Goal: Task Accomplishment & Management: Manage account settings

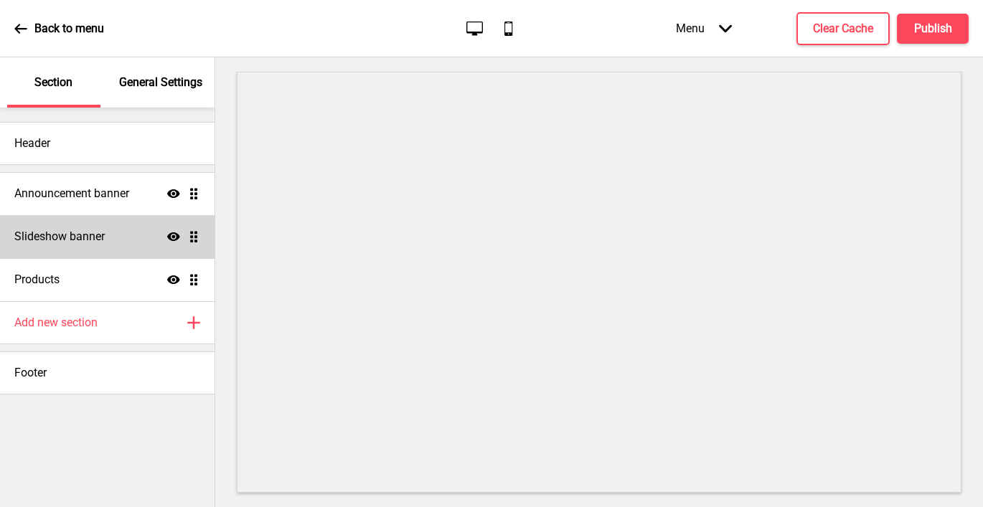
click at [107, 246] on div "Slideshow banner Show Drag" at bounding box center [107, 236] width 215 height 43
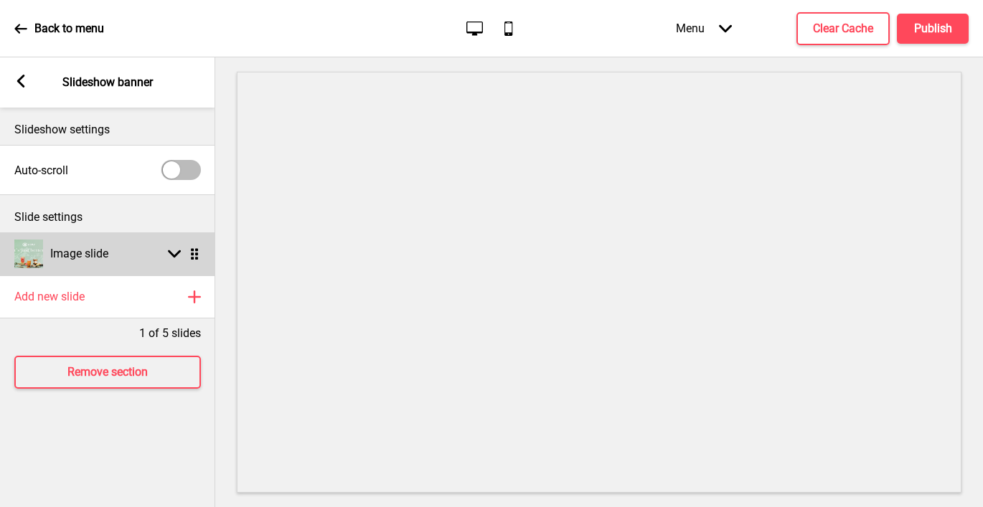
click at [109, 246] on div "Image slide Arrow down Drag" at bounding box center [107, 254] width 215 height 43
select select "right"
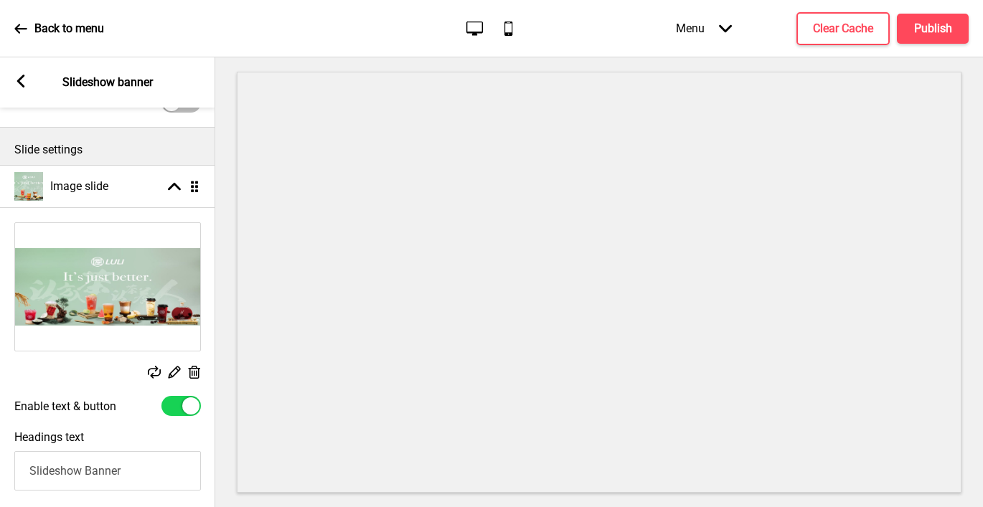
scroll to position [134, 0]
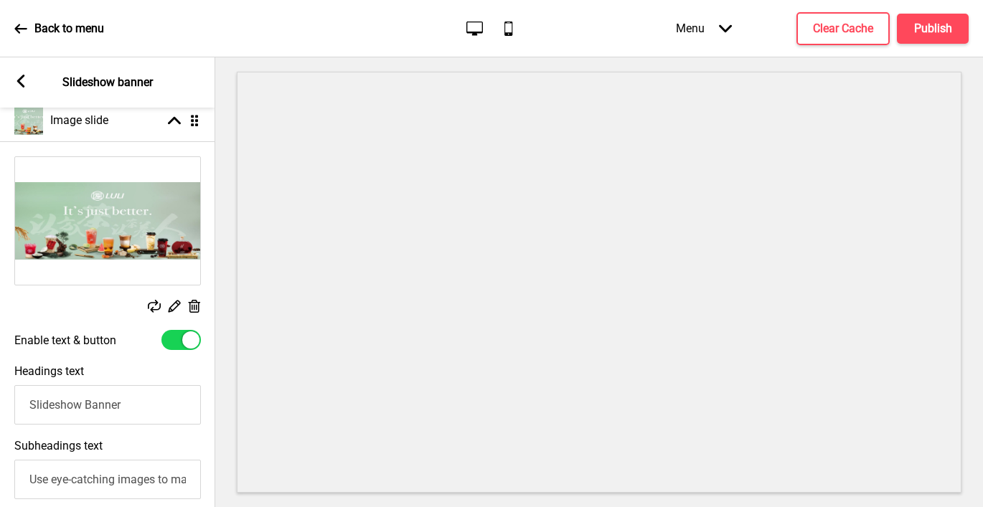
click at [169, 337] on div at bounding box center [181, 340] width 39 height 20
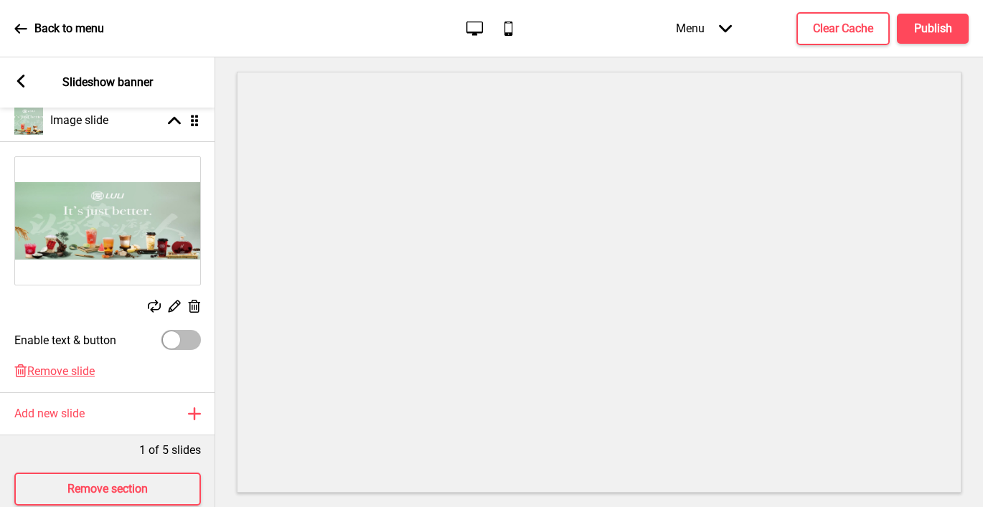
click at [187, 342] on div at bounding box center [181, 340] width 39 height 20
checkbox input "true"
select select "right"
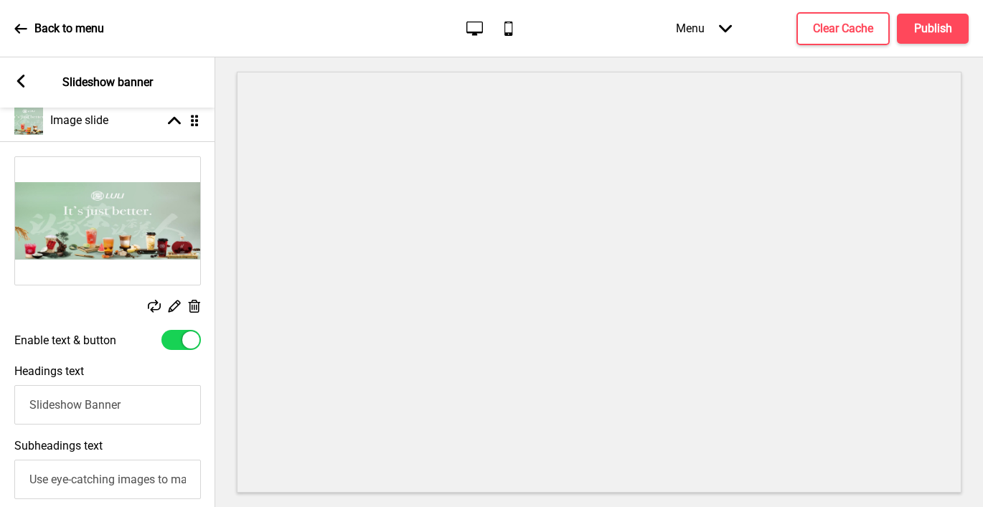
click at [187, 342] on div at bounding box center [190, 340] width 17 height 17
checkbox input "false"
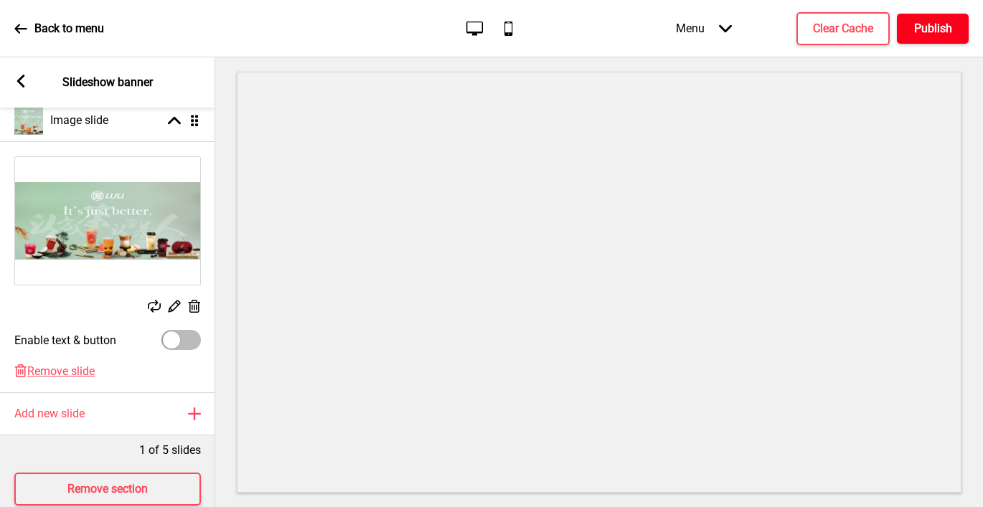
click at [925, 16] on button "Publish" at bounding box center [933, 29] width 72 height 30
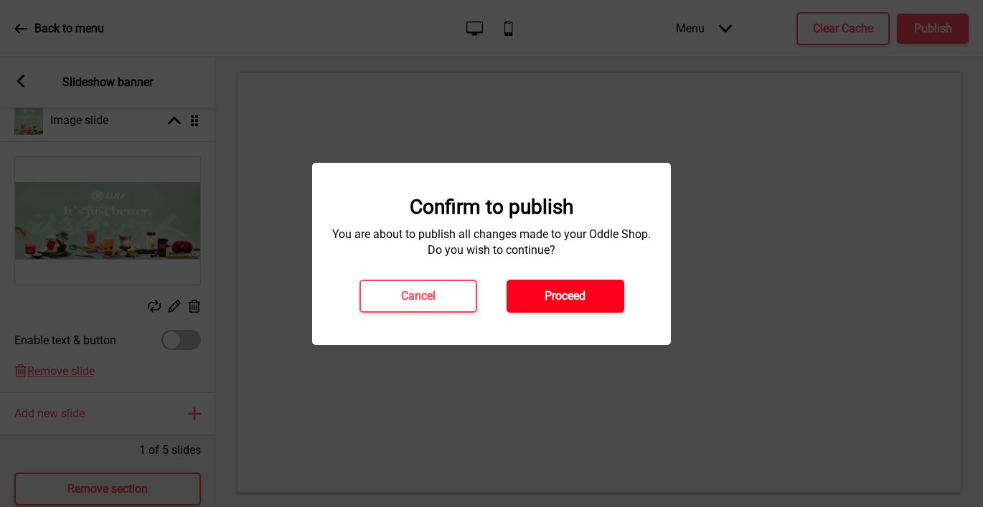
click at [584, 282] on button "Proceed" at bounding box center [566, 296] width 118 height 33
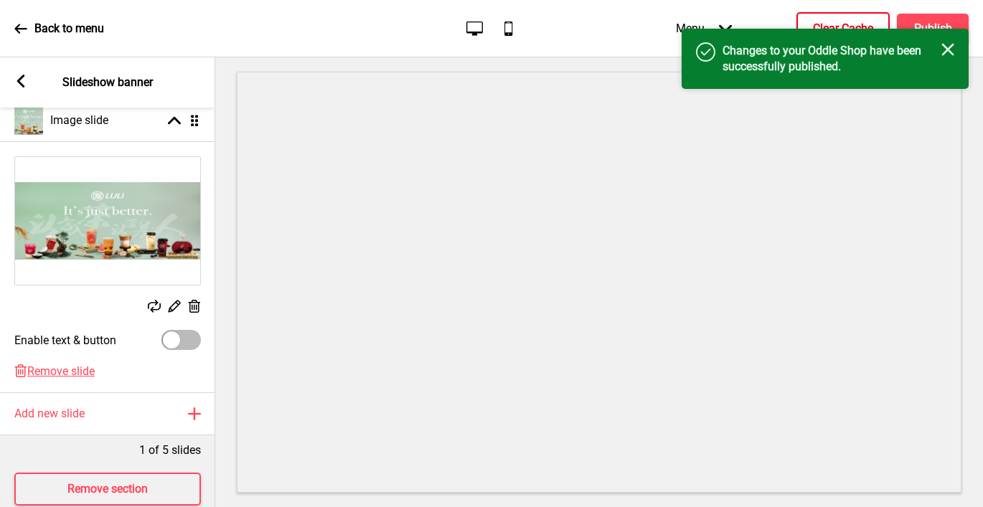
click at [835, 21] on h4 "Clear Cache" at bounding box center [843, 29] width 60 height 16
